Goal: Check status

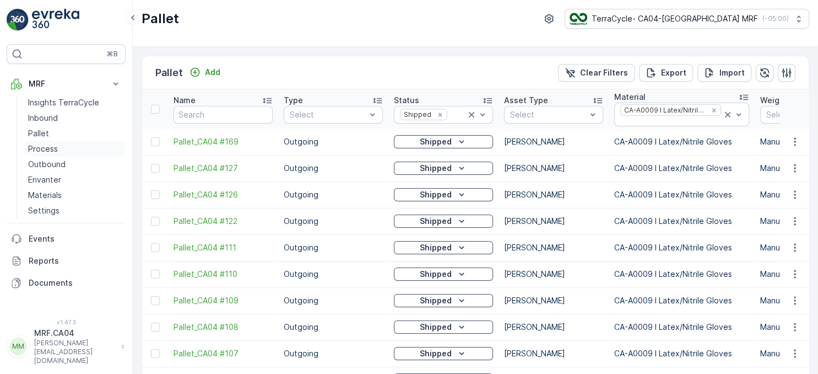
click at [40, 152] on p "Process" at bounding box center [43, 148] width 30 height 11
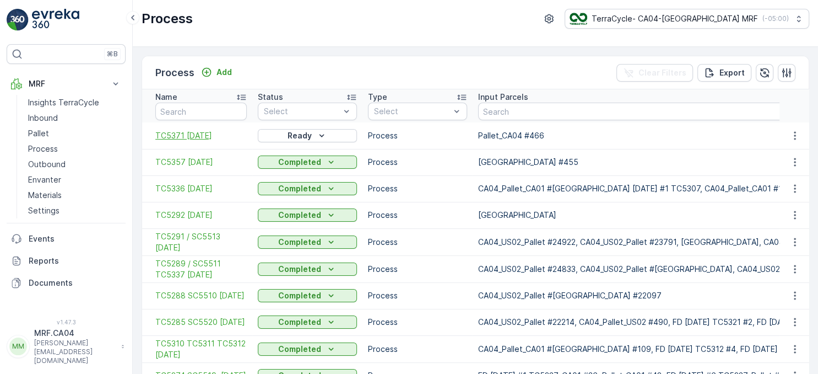
click at [218, 134] on span "TC5371 [DATE]" at bounding box center [200, 135] width 91 height 11
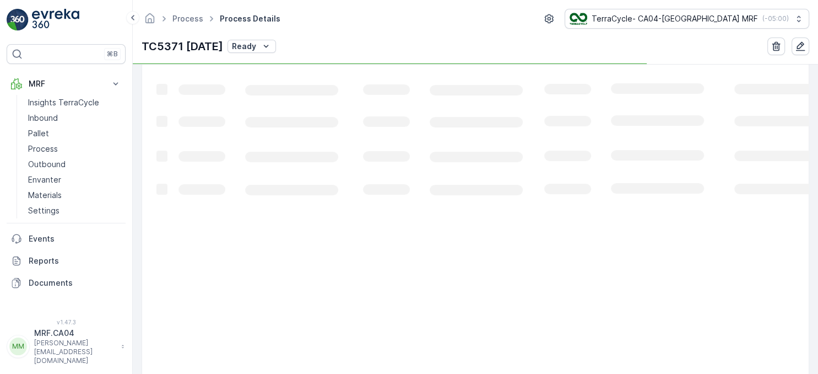
scroll to position [194, 0]
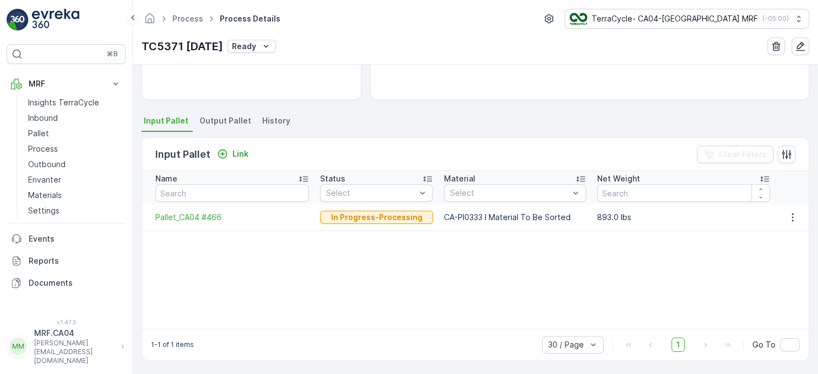
click at [225, 163] on div "Input Pallet Link Clear Filters" at bounding box center [475, 154] width 667 height 33
click at [310, 164] on div "Input Pallet Link Clear Filters" at bounding box center [475, 154] width 667 height 33
click at [231, 116] on span "Output Pallet" at bounding box center [225, 120] width 52 height 11
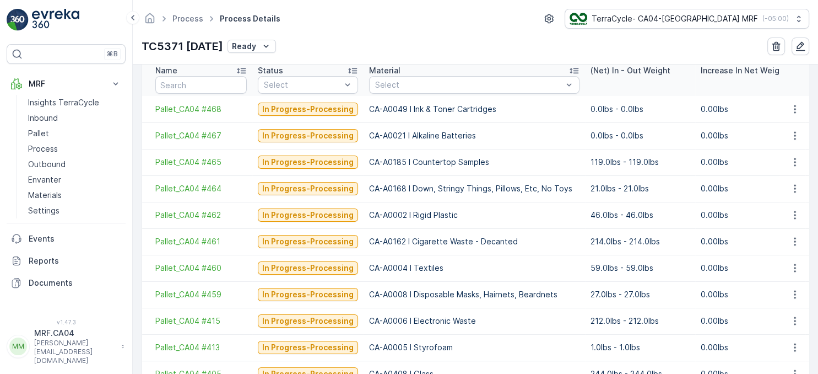
scroll to position [282, 0]
